Goal: Book appointment/travel/reservation

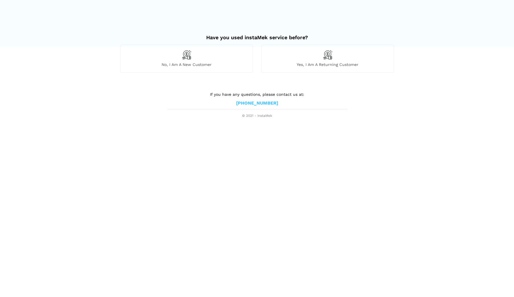
click at [329, 59] on img at bounding box center [328, 55] width 10 height 10
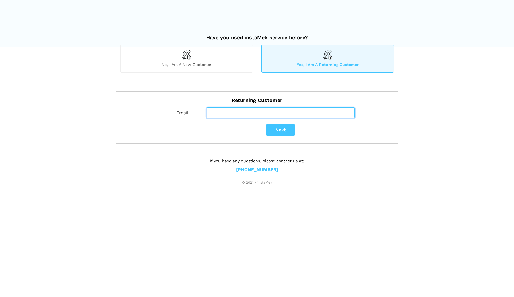
click at [218, 112] on input "Email" at bounding box center [280, 112] width 148 height 11
type input "[EMAIL_ADDRESS][PERSON_NAME][DOMAIN_NAME]"
click at [284, 131] on button "Next" at bounding box center [280, 130] width 28 height 12
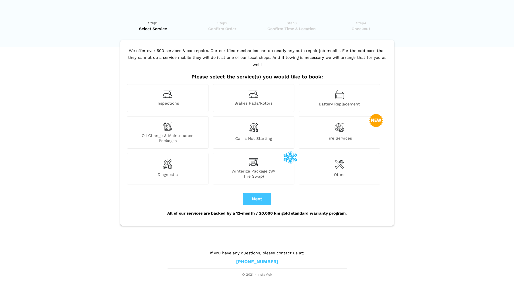
click at [170, 123] on img at bounding box center [167, 126] width 9 height 9
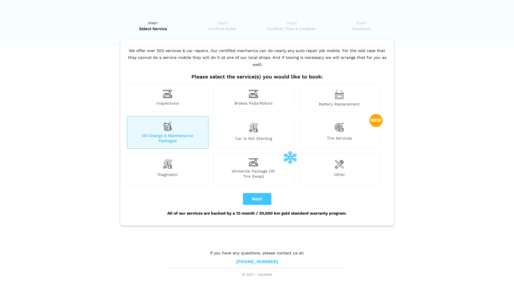
click at [257, 169] on span "Winterize Package (W/ Tire Swap)" at bounding box center [253, 174] width 81 height 10
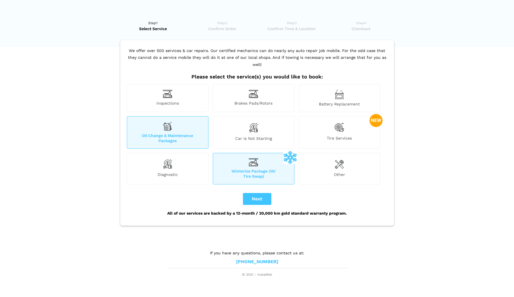
click at [256, 194] on button "Next" at bounding box center [257, 199] width 28 height 12
checkbox input "true"
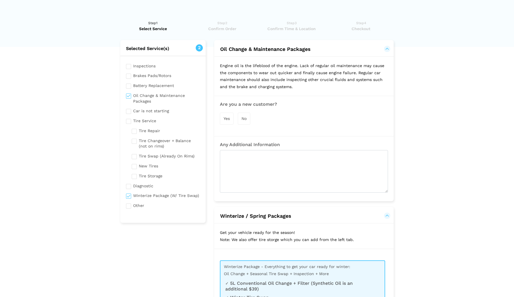
click at [244, 117] on span "No" at bounding box center [243, 118] width 5 height 5
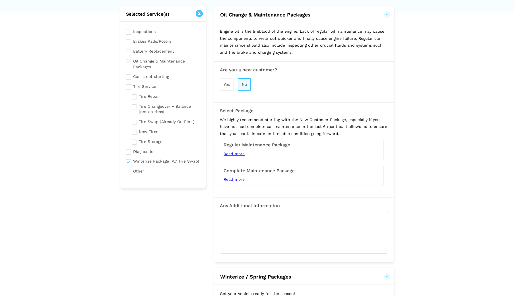
scroll to position [35, 0]
click at [237, 152] on span "Read more" at bounding box center [233, 153] width 21 height 5
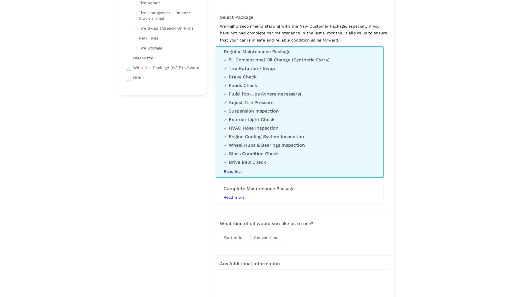
scroll to position [129, 0]
click at [233, 195] on span "Read more" at bounding box center [233, 196] width 21 height 5
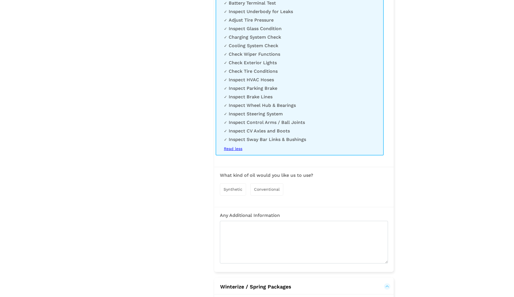
scroll to position [415, 0]
click at [237, 187] on span "Synthetic" at bounding box center [232, 189] width 19 height 5
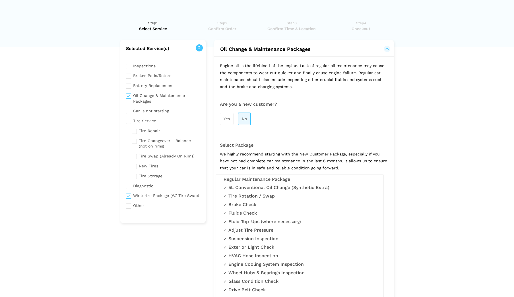
scroll to position [0, 0]
click at [129, 193] on input "checkbox" at bounding box center [163, 195] width 74 height 7
checkbox input "false"
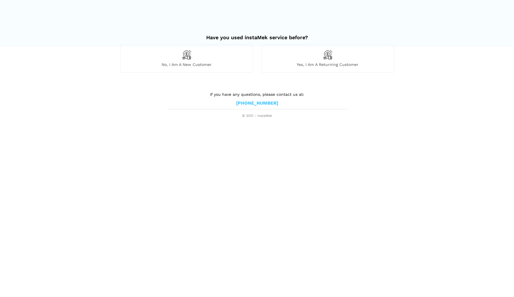
click at [335, 60] on div "Yes, I am a returning customer" at bounding box center [327, 59] width 132 height 28
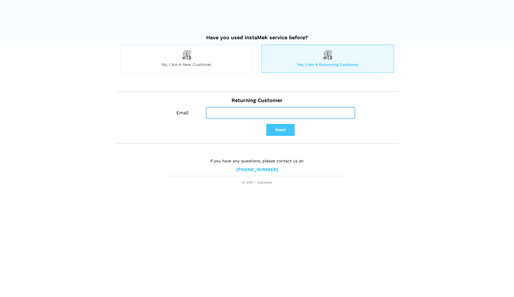
click at [252, 114] on input "Email" at bounding box center [280, 112] width 148 height 11
type input "[EMAIL_ADDRESS][PERSON_NAME][DOMAIN_NAME]"
click at [279, 129] on button "Next" at bounding box center [280, 130] width 28 height 12
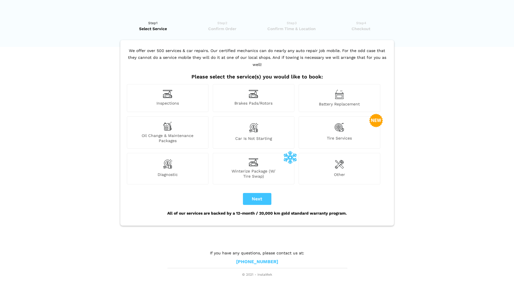
click at [171, 133] on span "Oil Change & Maintenance Packages" at bounding box center [167, 138] width 81 height 10
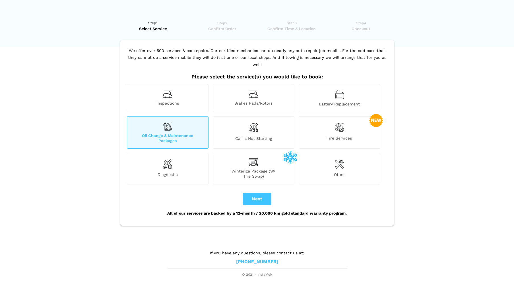
click at [263, 193] on button "Next" at bounding box center [257, 199] width 28 height 12
checkbox input "true"
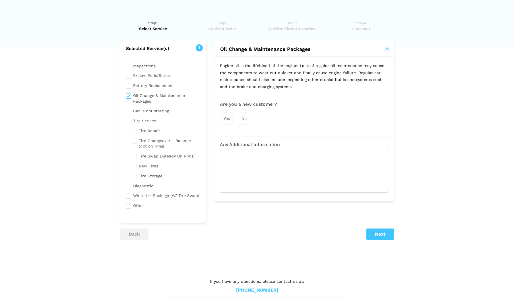
click at [246, 117] on span "No" at bounding box center [243, 118] width 5 height 5
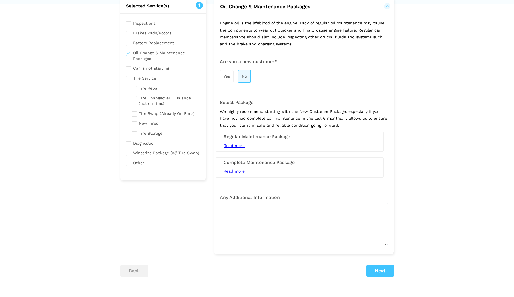
scroll to position [46, 0]
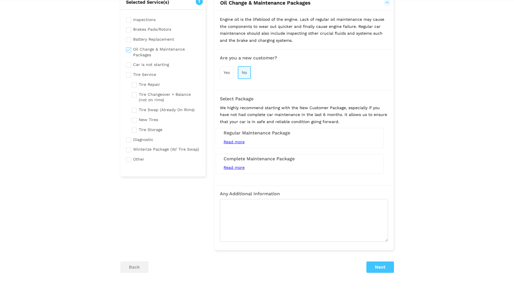
click at [237, 165] on span "Read more" at bounding box center [233, 167] width 21 height 5
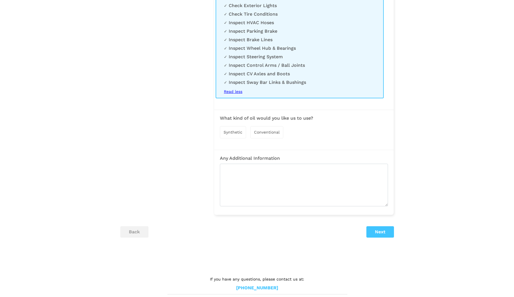
scroll to position [362, 0]
click at [237, 130] on span "Synthetic" at bounding box center [232, 132] width 19 height 5
click at [380, 230] on button "Next" at bounding box center [380, 232] width 28 height 11
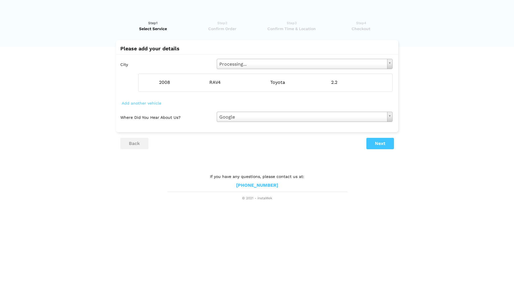
scroll to position [0, 0]
click at [383, 144] on button "Next" at bounding box center [380, 143] width 28 height 11
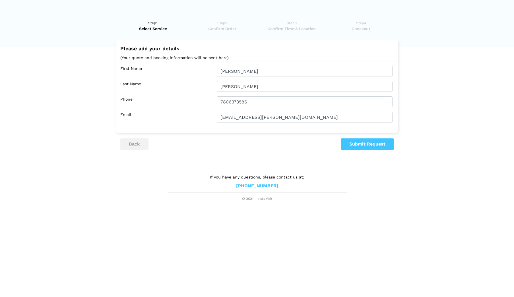
click at [379, 143] on button "Submit Request" at bounding box center [367, 143] width 53 height 11
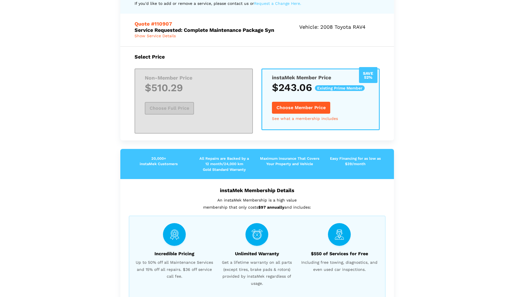
scroll to position [58, 0]
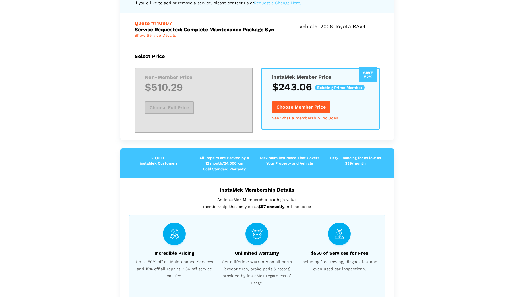
click at [163, 33] on span "Show Service Details" at bounding box center [154, 35] width 41 height 5
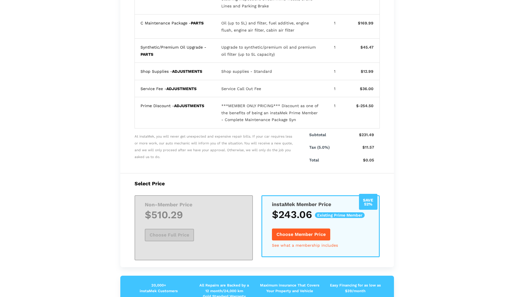
scroll to position [189, 0]
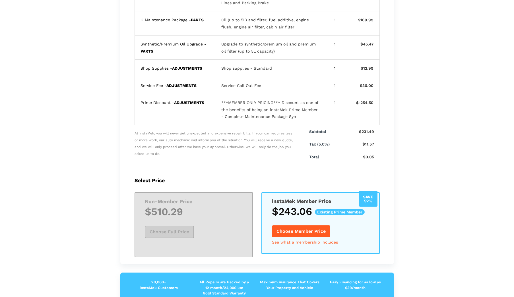
click at [305, 227] on button "Choose Member Price" at bounding box center [301, 231] width 58 height 12
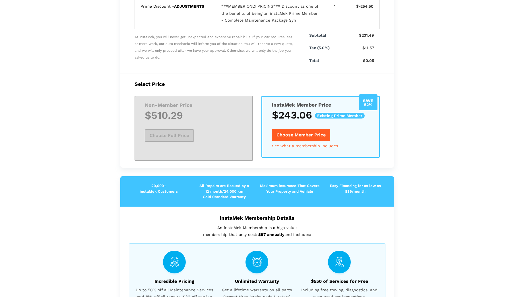
scroll to position [274, 0]
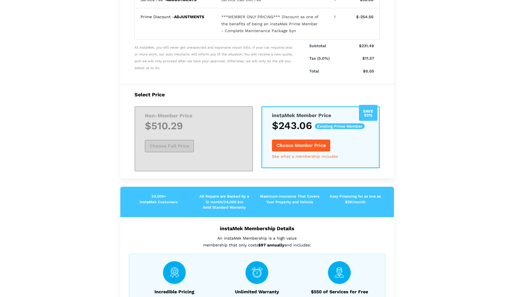
click at [304, 140] on button "Choose Member Price" at bounding box center [301, 146] width 58 height 12
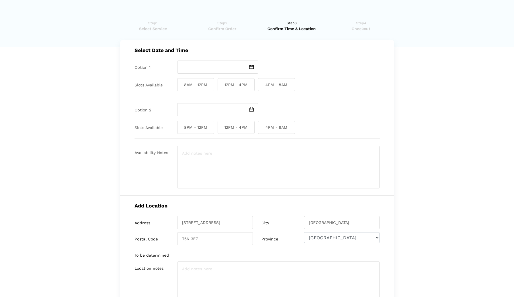
scroll to position [0, 0]
click at [252, 65] on img at bounding box center [251, 67] width 5 height 4
click at [190, 125] on td "27" at bounding box center [190, 125] width 7 height 7
type input "Monday October 27 2025"
click at [230, 83] on span "12PM - 4PM" at bounding box center [236, 84] width 37 height 13
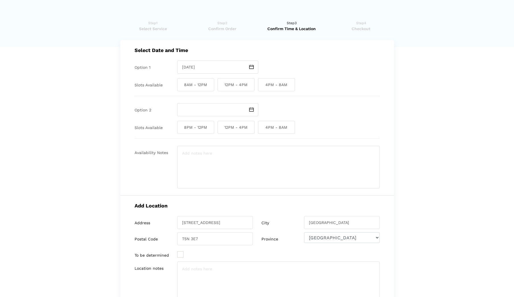
click at [221, 83] on input "12PM - 4PM" at bounding box center [220, 84] width 4 height 13
checkbox input "true"
click at [252, 107] on img at bounding box center [251, 109] width 5 height 4
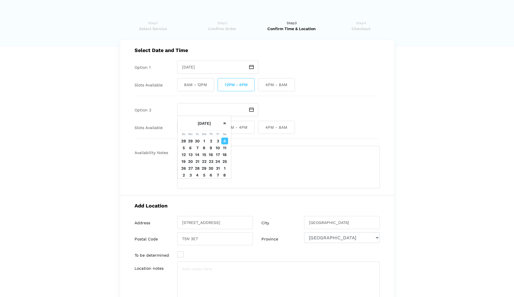
click at [197, 168] on td "28" at bounding box center [197, 168] width 7 height 7
type input "Tuesday October 28 2025"
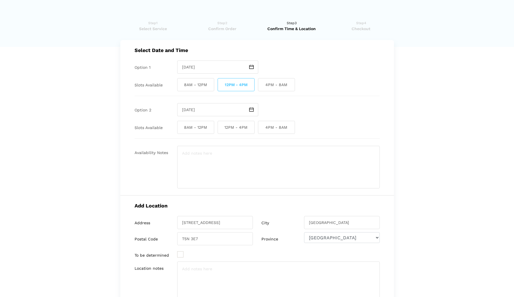
click at [241, 129] on span "12PM - 4PM" at bounding box center [236, 127] width 37 height 13
click at [221, 129] on input "12PM - 4PM" at bounding box center [220, 127] width 4 height 13
checkbox input "true"
click at [250, 65] on img at bounding box center [251, 67] width 5 height 4
click at [211, 125] on td "30" at bounding box center [211, 125] width 7 height 7
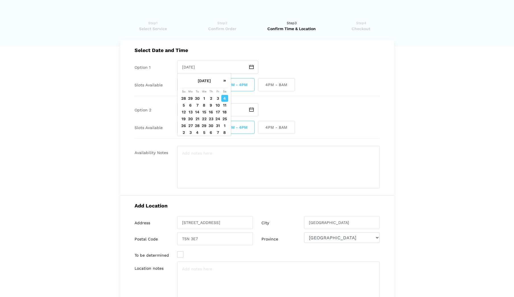
type input "Thursday October 30 2025"
click at [252, 108] on img at bounding box center [251, 109] width 5 height 4
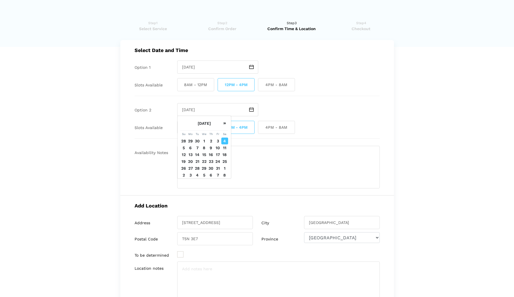
click at [218, 169] on td "31" at bounding box center [217, 168] width 7 height 7
type input "Friday October 31 2025"
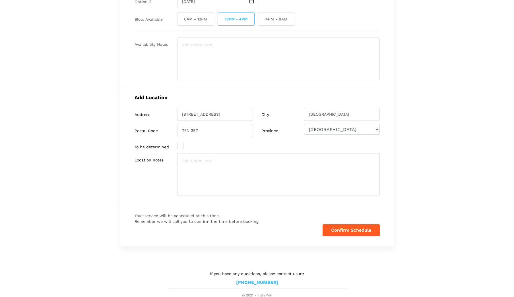
scroll to position [108, 0]
click at [349, 230] on button "Confirm Schedule" at bounding box center [350, 231] width 57 height 12
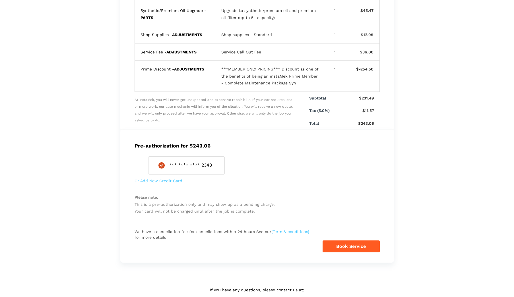
scroll to position [189, 0]
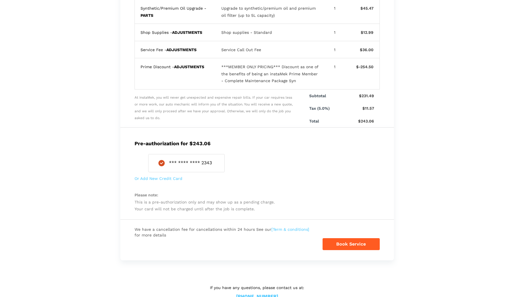
click at [347, 241] on button "Book Service" at bounding box center [350, 244] width 57 height 12
